Goal: Consume media (video, audio)

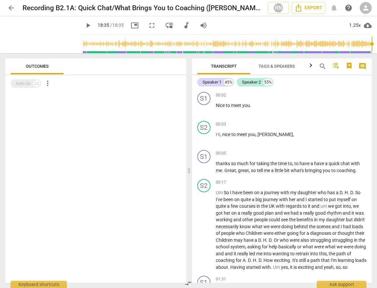
scroll to position [2977, 0]
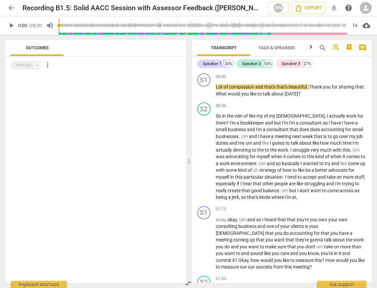
click at [10, 24] on span "play_arrow" at bounding box center [11, 25] width 8 height 8
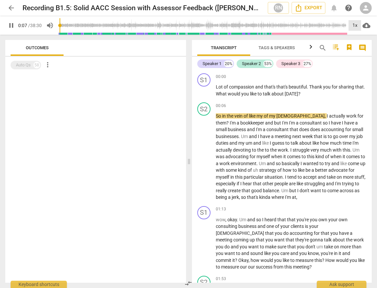
click at [352, 26] on div "1x" at bounding box center [354, 25] width 13 height 11
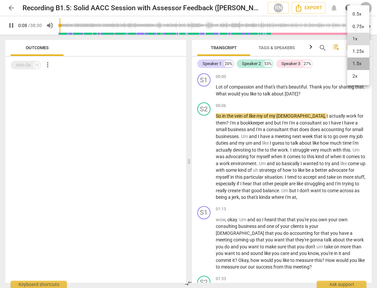
click at [356, 70] on li "1.5x" at bounding box center [358, 64] width 22 height 13
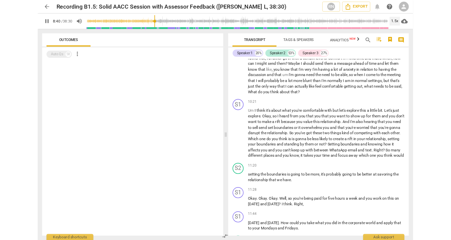
scroll to position [1043, 0]
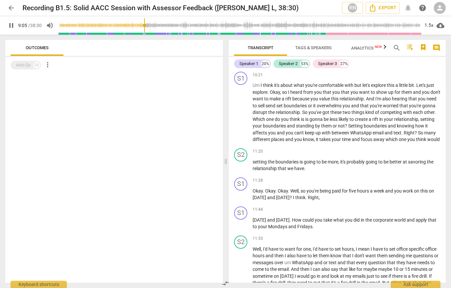
click at [113, 150] on div at bounding box center [114, 178] width 218 height 210
click at [12, 24] on span "pause" at bounding box center [11, 25] width 8 height 8
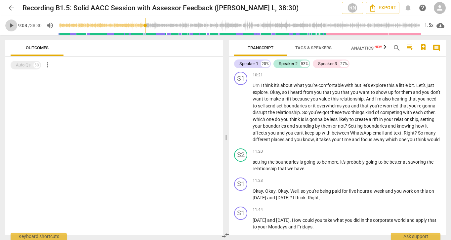
click at [12, 26] on span "play_arrow" at bounding box center [11, 25] width 8 height 8
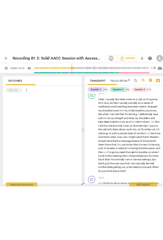
scroll to position [2571, 0]
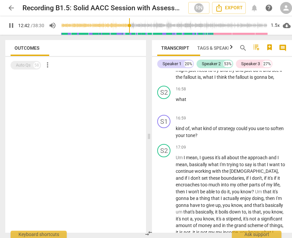
click at [12, 27] on span "pause" at bounding box center [11, 25] width 8 height 8
type input "762"
